Goal: Information Seeking & Learning: Find specific fact

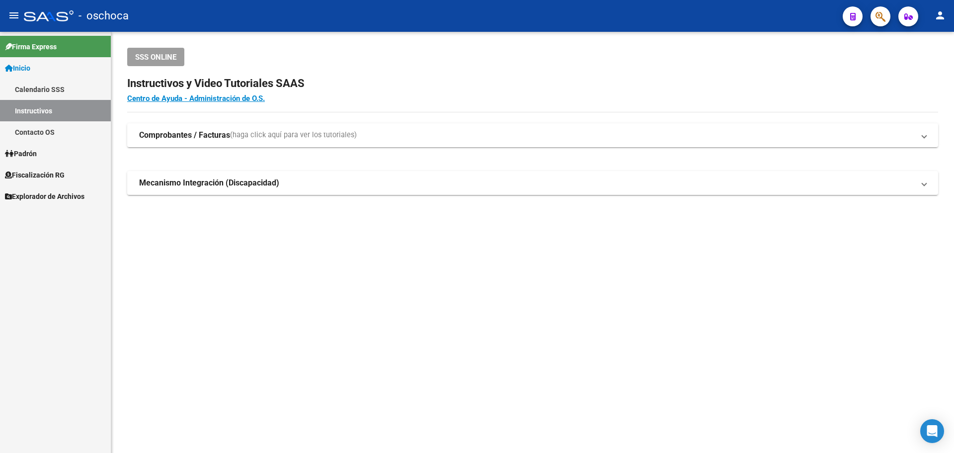
click at [37, 175] on span "Fiscalización RG" at bounding box center [35, 175] width 60 height 11
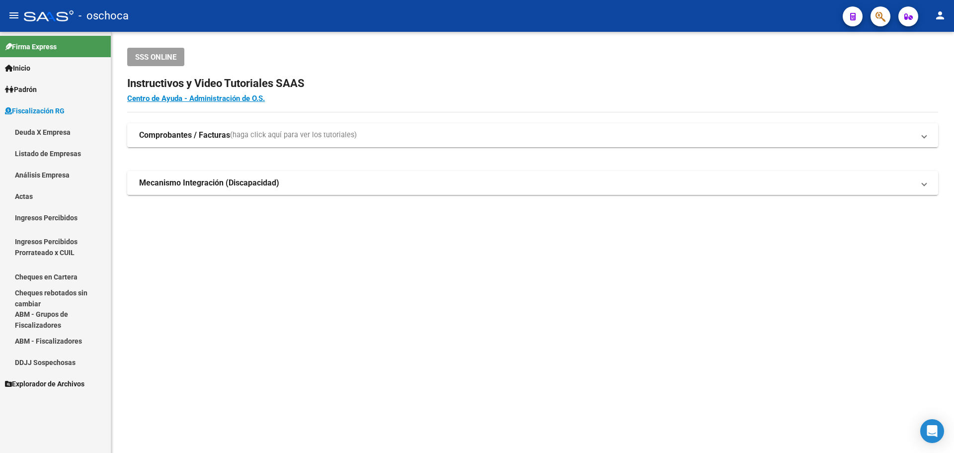
click at [54, 175] on link "Análisis Empresa" at bounding box center [55, 174] width 111 height 21
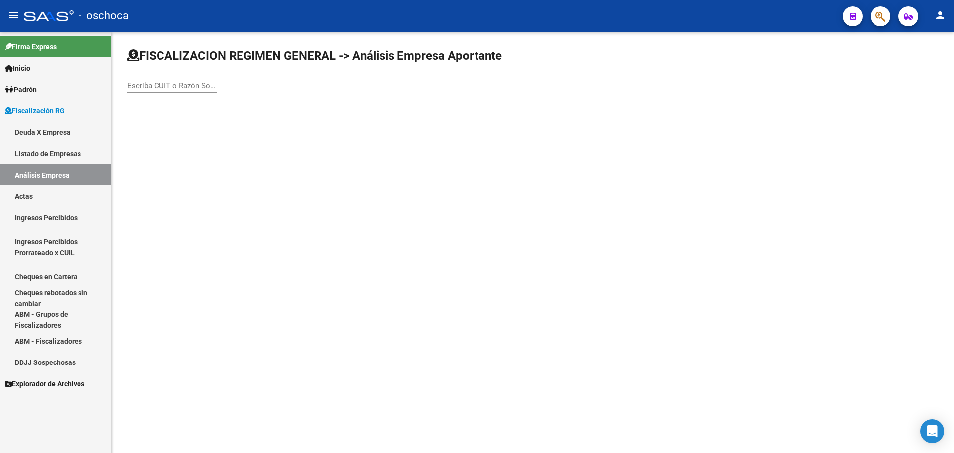
click at [164, 84] on input "Escriba CUIT o Razón Social para buscar" at bounding box center [171, 85] width 89 height 9
type input "SB A LA"
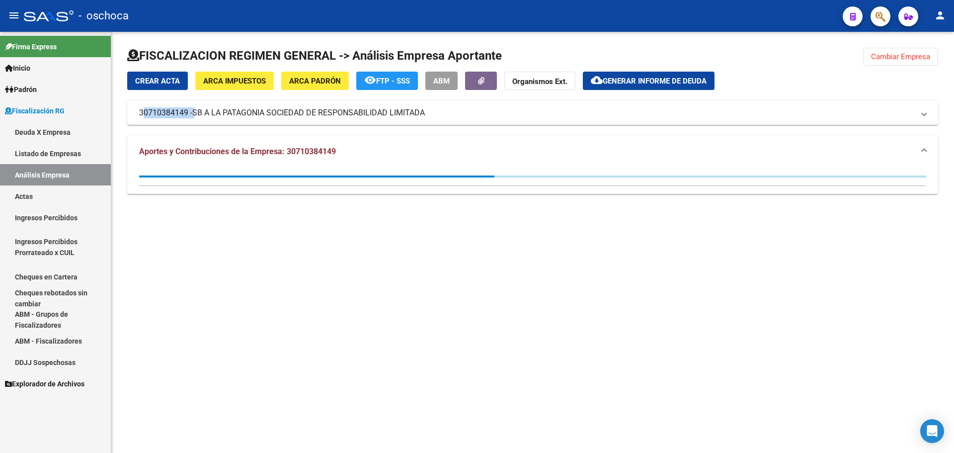
click at [179, 108] on mat-panel-title "30710384149 - SB A LA PATAGONIA SOCIEDAD DE RESPONSABILIDAD LIMITADA" at bounding box center [527, 112] width 776 height 11
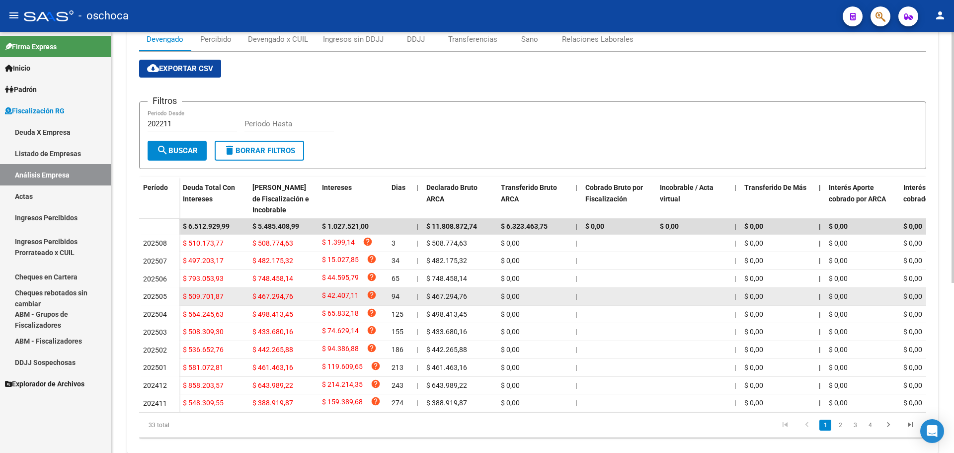
scroll to position [285, 0]
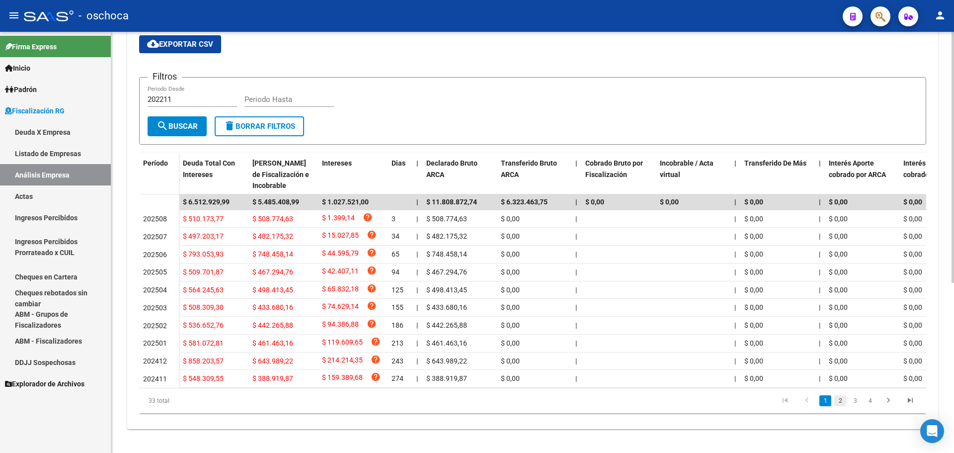
click at [845, 398] on link "2" at bounding box center [841, 400] width 12 height 11
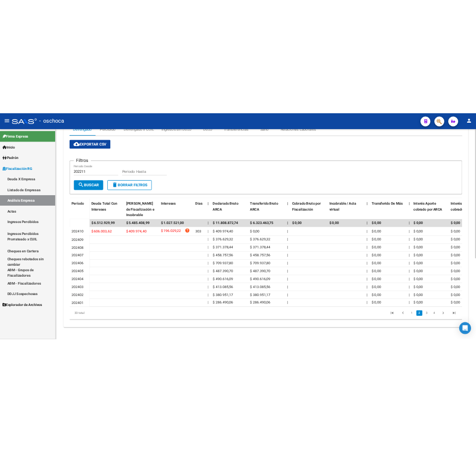
scroll to position [263, 0]
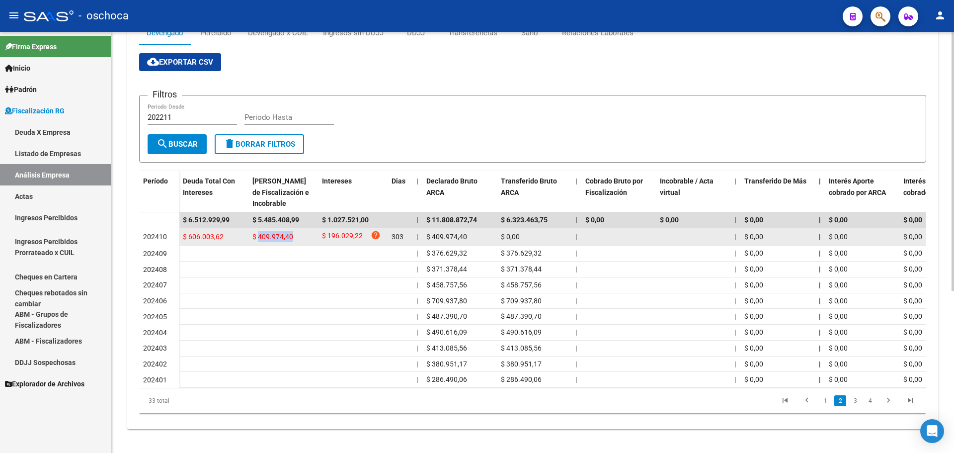
drag, startPoint x: 260, startPoint y: 227, endPoint x: 301, endPoint y: 231, distance: 41.4
click at [301, 231] on div "$ 409.974,40" at bounding box center [284, 236] width 62 height 11
copy span "409.974,40"
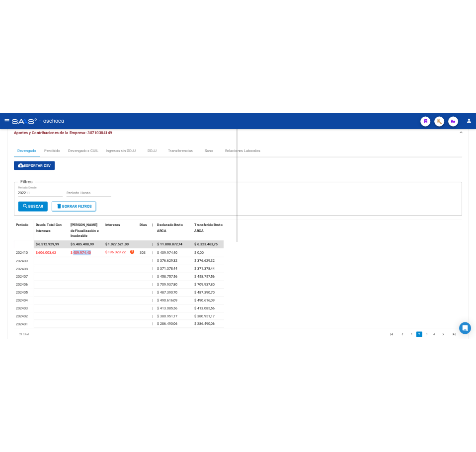
scroll to position [351, 0]
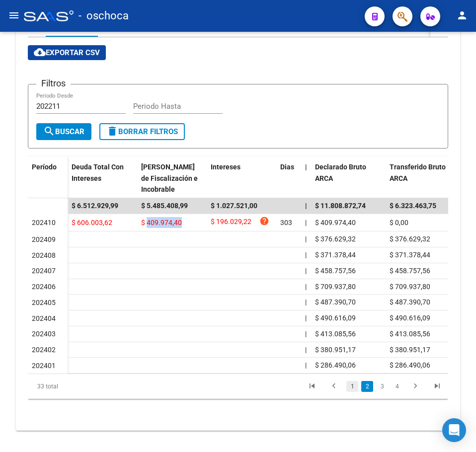
click at [354, 392] on link "1" at bounding box center [352, 386] width 12 height 11
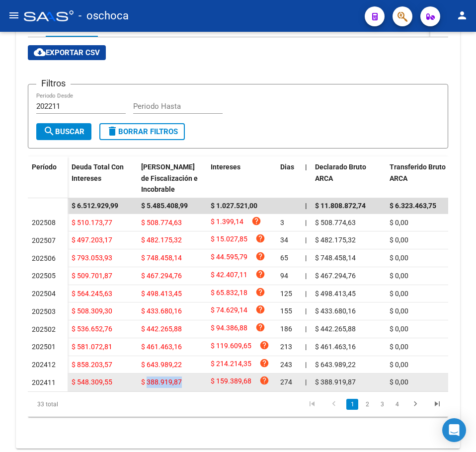
drag, startPoint x: 147, startPoint y: 387, endPoint x: 179, endPoint y: 387, distance: 32.8
click at [179, 386] on span "$ 388.919,87" at bounding box center [161, 382] width 41 height 8
copy span "388.919,87"
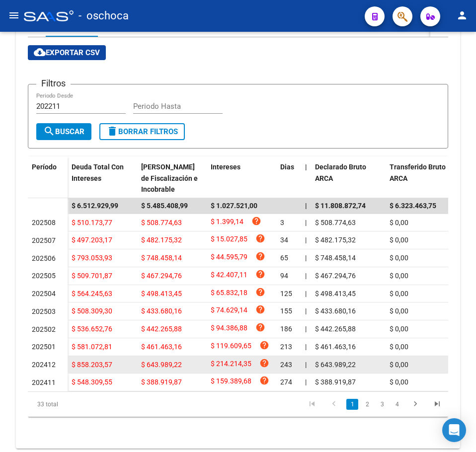
click at [155, 366] on span "$ 643.989,22" at bounding box center [161, 365] width 41 height 8
copy span "643.989,22"
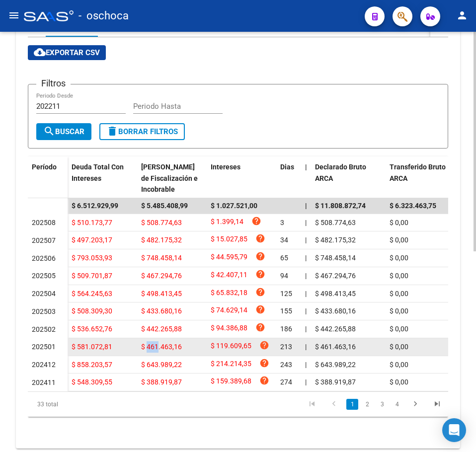
drag, startPoint x: 149, startPoint y: 352, endPoint x: 157, endPoint y: 352, distance: 8.5
click at [157, 351] on span "$ 461.463,16" at bounding box center [161, 347] width 41 height 8
click at [158, 350] on span "$ 461.463,16" at bounding box center [161, 347] width 41 height 8
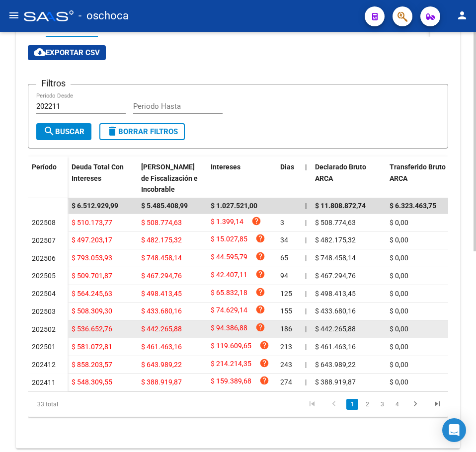
click at [173, 333] on span "$ 442.265,88" at bounding box center [161, 329] width 41 height 8
copy span "442.265,88"
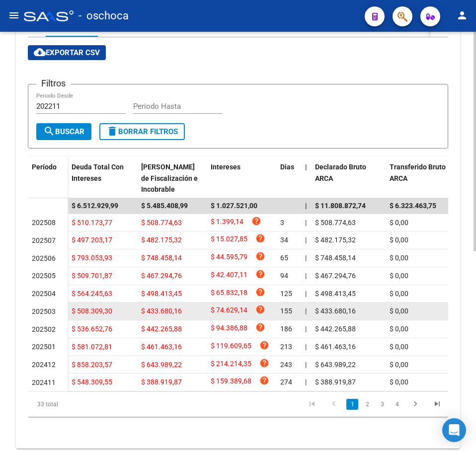
click at [160, 314] on span "$ 433.680,16" at bounding box center [161, 311] width 41 height 8
copy span "433.680,16"
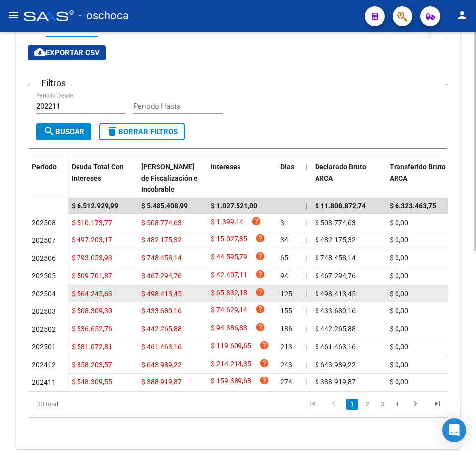
click at [167, 297] on span "$ 498.413,45" at bounding box center [161, 294] width 41 height 8
copy span "498.413,45"
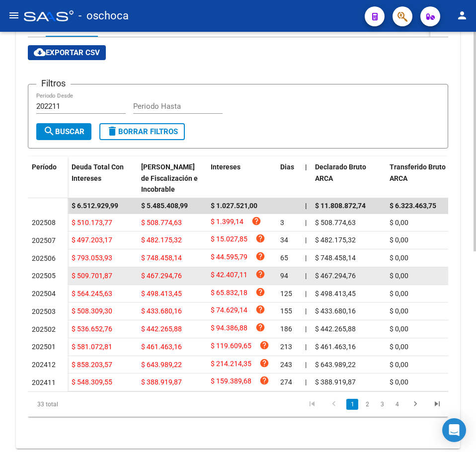
click at [174, 276] on span "$ 467.294,76" at bounding box center [161, 276] width 41 height 8
copy span "467.294,76"
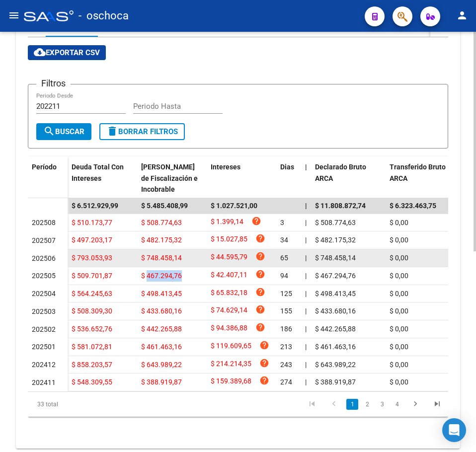
click at [144, 255] on span "$ 748.458,14" at bounding box center [161, 258] width 41 height 8
click at [176, 255] on span "$ 748.458,14" at bounding box center [161, 258] width 41 height 8
copy span "748.458,14"
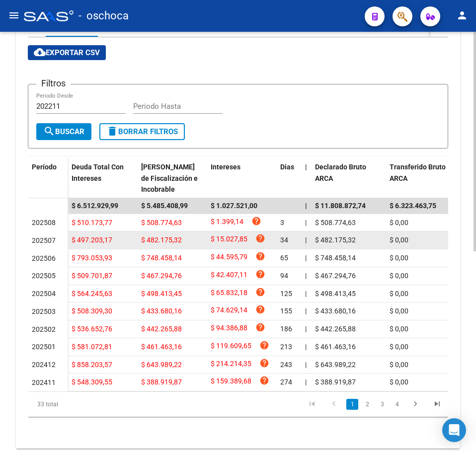
click at [166, 244] on span "$ 482.175,32" at bounding box center [161, 240] width 41 height 8
copy span "482.175,32"
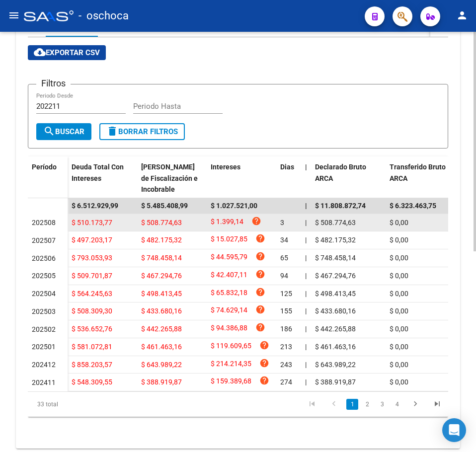
click at [168, 220] on span "$ 508.774,63" at bounding box center [161, 223] width 41 height 8
copy span "508.774,63"
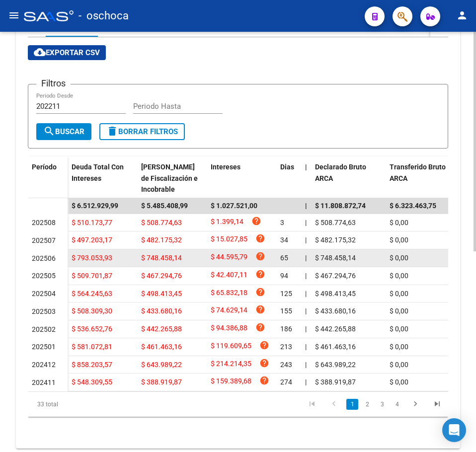
click at [167, 264] on div "$ 748.458,14" at bounding box center [172, 258] width 62 height 11
click at [167, 260] on span "$ 748.458,14" at bounding box center [161, 258] width 41 height 8
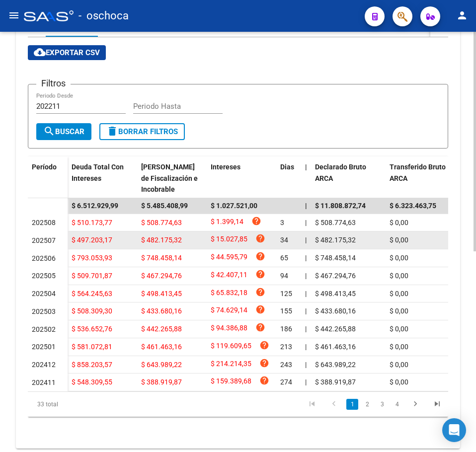
click at [166, 242] on span "$ 482.175,32" at bounding box center [161, 240] width 41 height 8
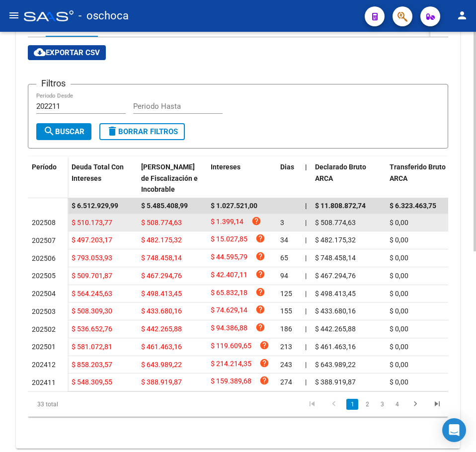
click at [165, 222] on span "$ 508.774,63" at bounding box center [161, 223] width 41 height 8
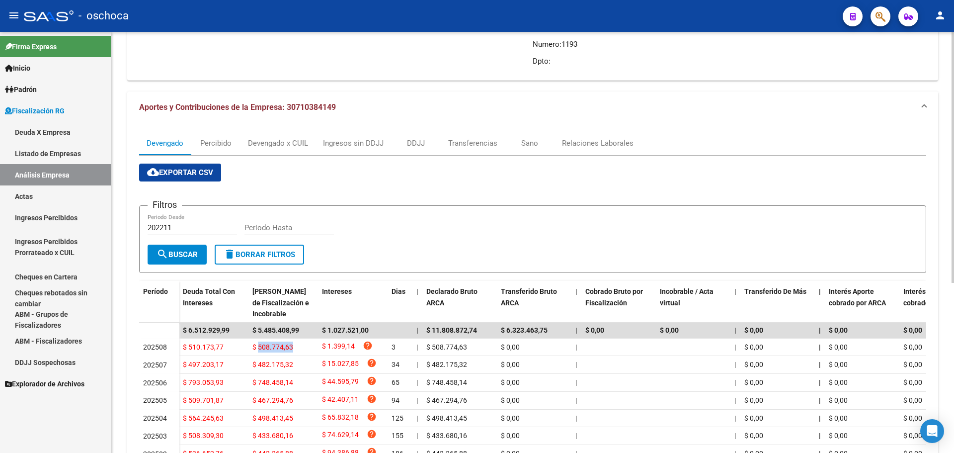
scroll to position [0, 0]
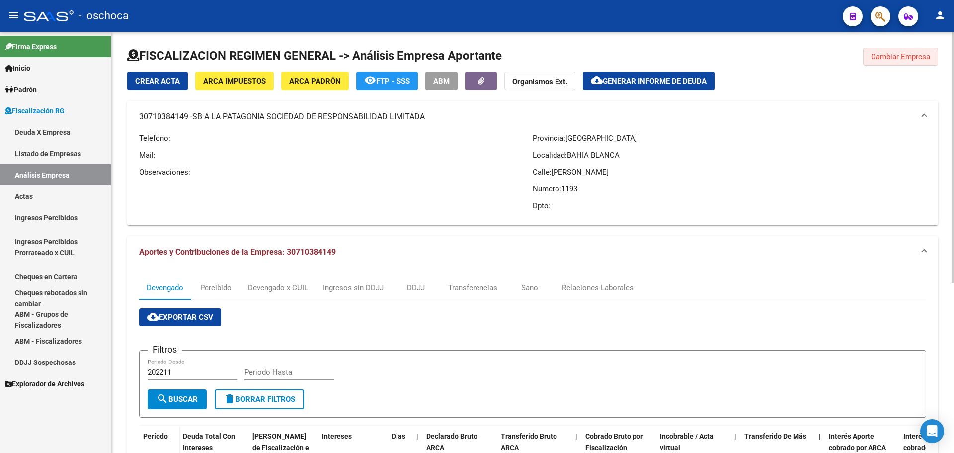
click at [893, 58] on span "Cambiar Empresa" at bounding box center [900, 56] width 59 height 9
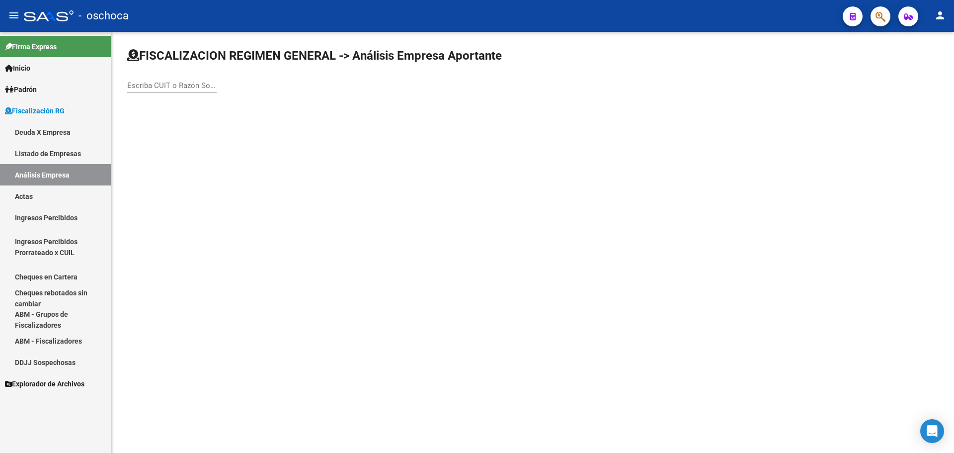
click at [182, 78] on div "Escriba CUIT o Razón Social para buscar" at bounding box center [171, 82] width 89 height 21
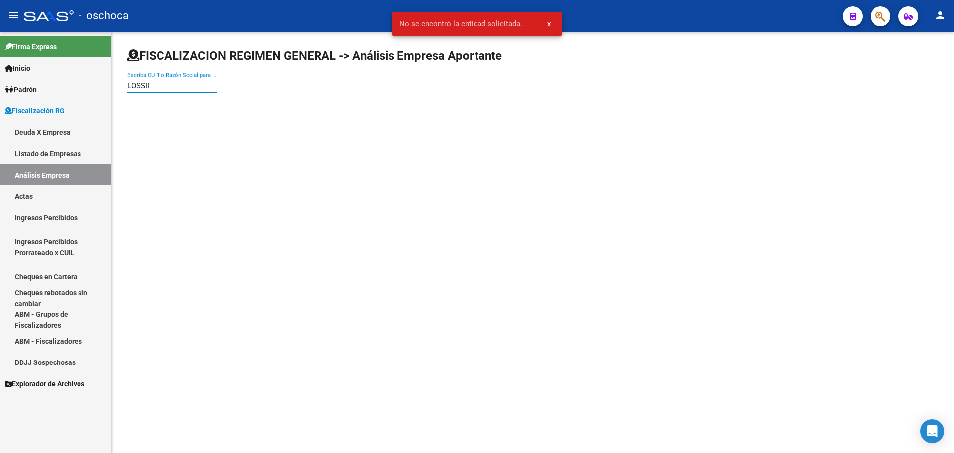
click at [167, 81] on input "LOSSII" at bounding box center [171, 85] width 89 height 9
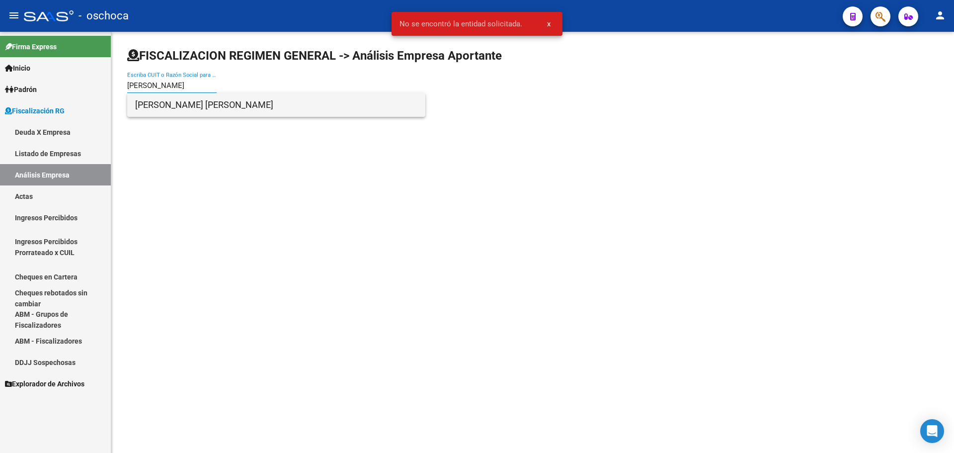
type input "[PERSON_NAME]"
click at [217, 105] on span "[PERSON_NAME] [PERSON_NAME]" at bounding box center [276, 105] width 282 height 24
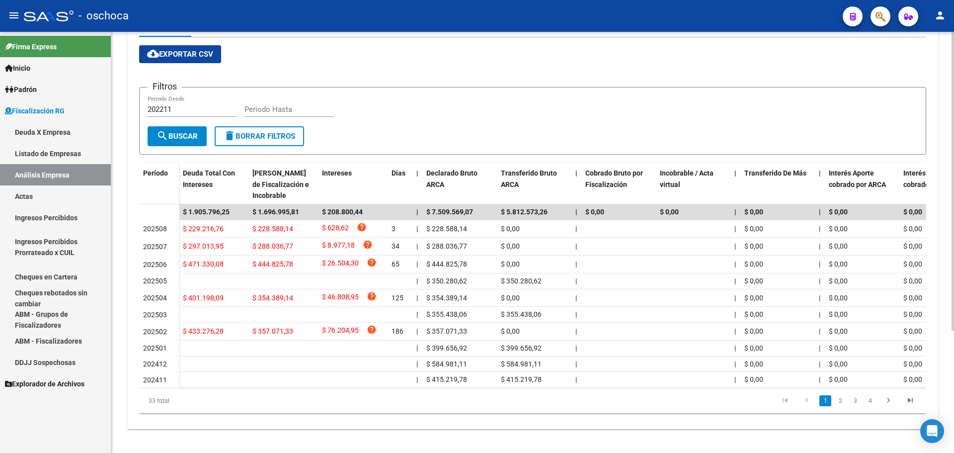
scroll to position [173, 0]
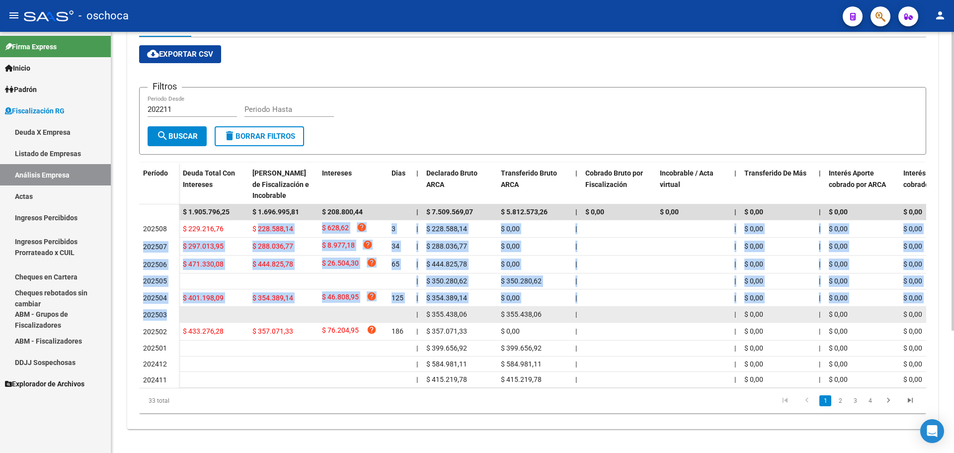
drag, startPoint x: 259, startPoint y: 216, endPoint x: 271, endPoint y: 309, distance: 93.2
click at [271, 309] on datatable-scroller "$ 1.905.796,25 $ 1.696.995,81 $ 208.800,44 | $ 7.509.569,07 $ 5.812.573,26 | $ …" at bounding box center [532, 295] width 787 height 183
click at [271, 311] on datatable-body-cell at bounding box center [284, 314] width 70 height 15
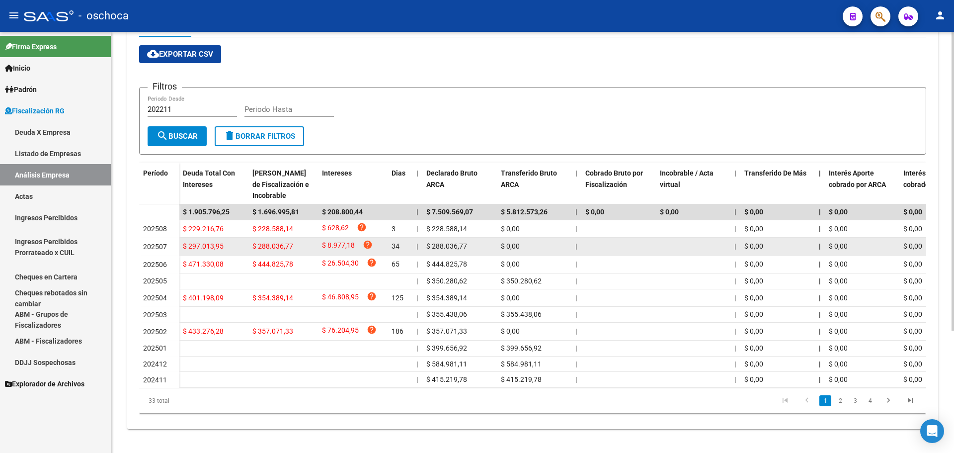
click at [262, 242] on span "$ 288.036,77" at bounding box center [273, 246] width 41 height 8
click at [268, 242] on span "$ 288.036,77" at bounding box center [273, 246] width 41 height 8
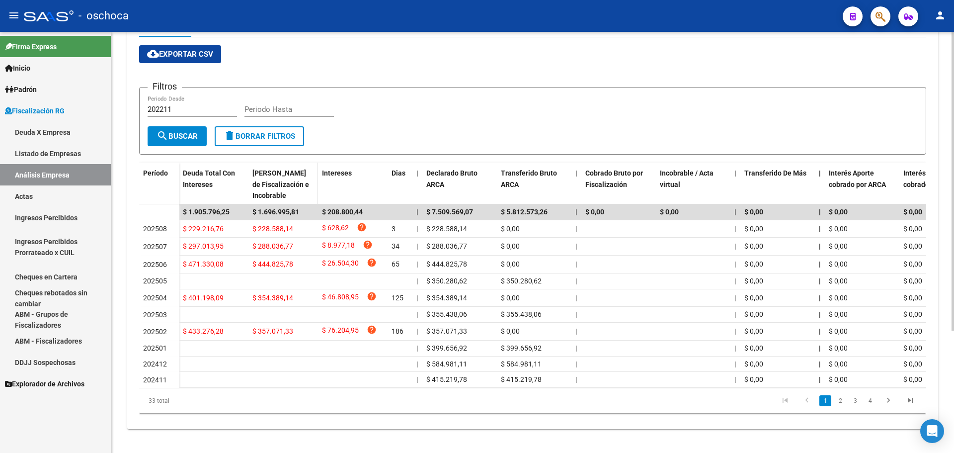
scroll to position [73, 0]
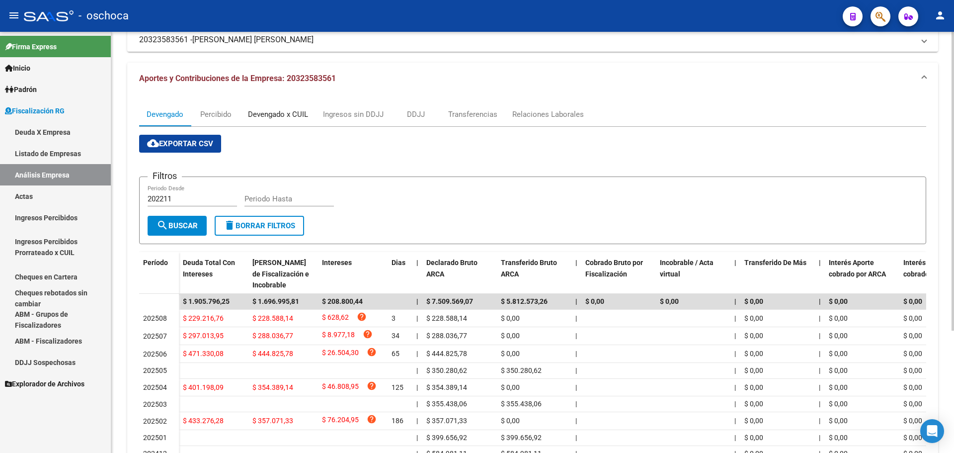
click at [280, 115] on div "Devengado x CUIL" at bounding box center [278, 114] width 60 height 11
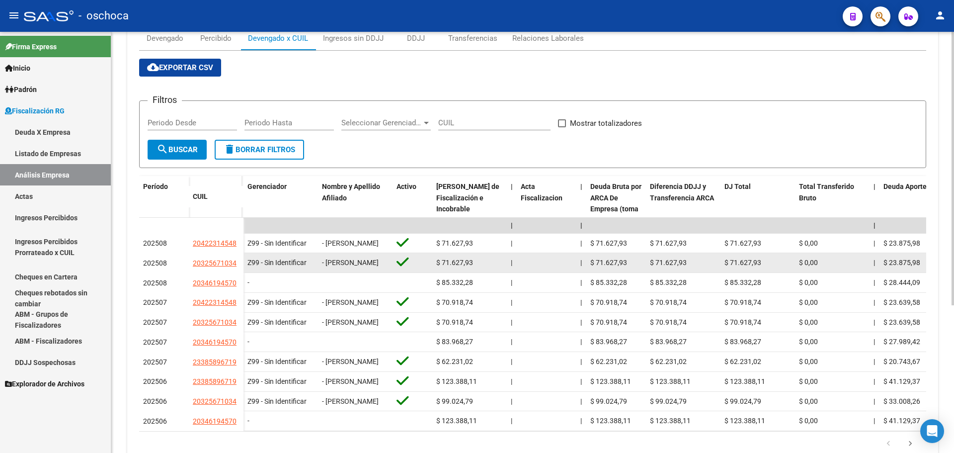
scroll to position [0, 0]
drag, startPoint x: 352, startPoint y: 249, endPoint x: 352, endPoint y: 274, distance: 25.4
click at [352, 274] on datatable-scroller "| | | | | | | | | | | | | 202508 20422314548 Z99 - Sin Identificar - [PERSON_NA…" at bounding box center [532, 324] width 787 height 213
click at [364, 268] on div "- [PERSON_NAME]" at bounding box center [355, 262] width 67 height 11
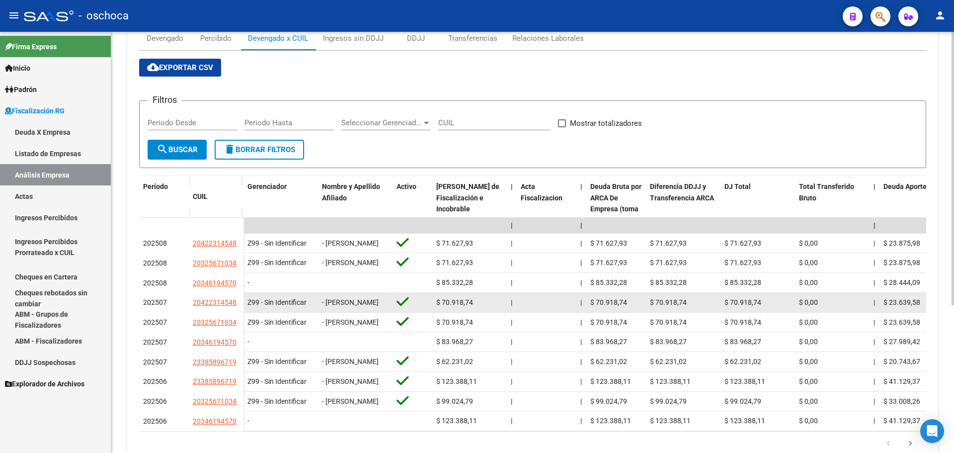
click at [389, 308] on datatable-body-cell "- [PERSON_NAME]" at bounding box center [355, 302] width 75 height 19
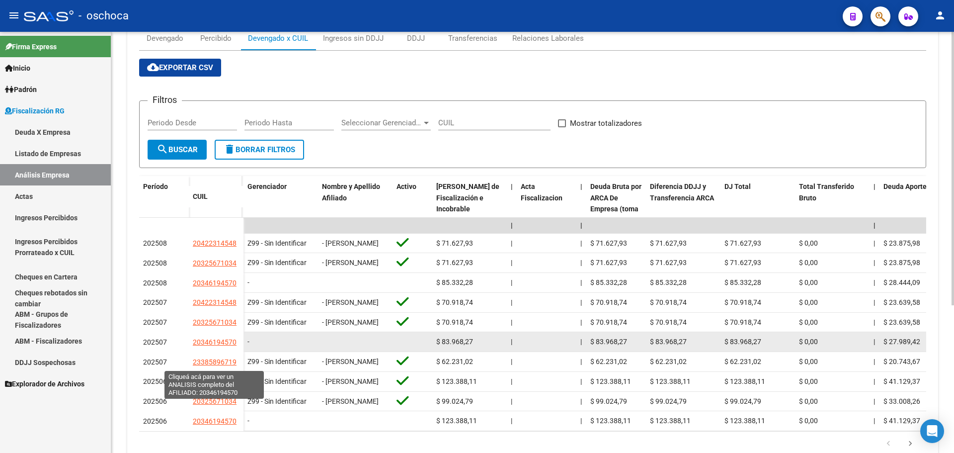
click at [227, 346] on span "20346194570" at bounding box center [215, 342] width 44 height 8
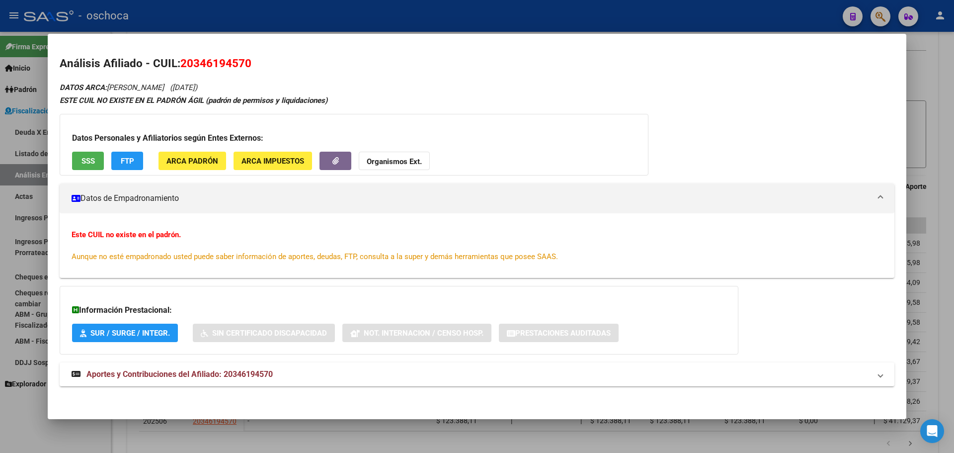
drag, startPoint x: 177, startPoint y: 237, endPoint x: 76, endPoint y: 239, distance: 101.4
click at [76, 239] on strong "Este CUIL no existe en el padrón." at bounding box center [126, 234] width 109 height 9
click at [922, 117] on div at bounding box center [477, 226] width 954 height 453
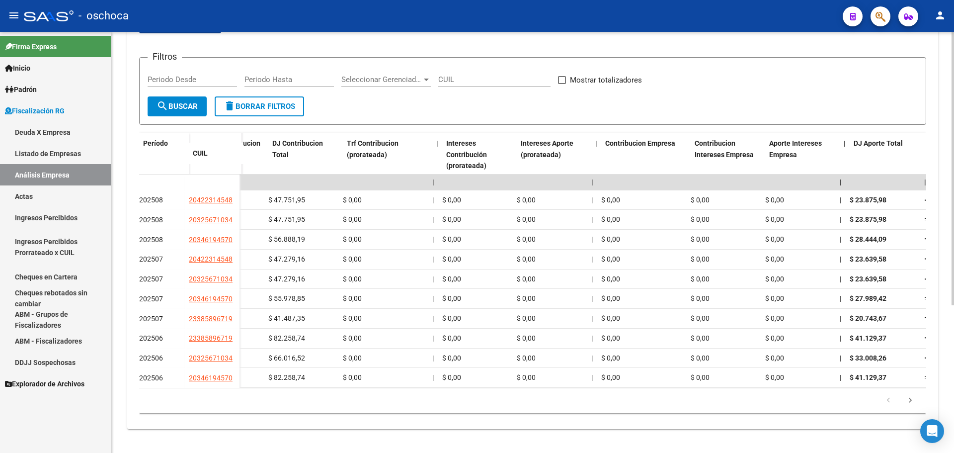
scroll to position [0, 0]
